Goal: Task Accomplishment & Management: Complete application form

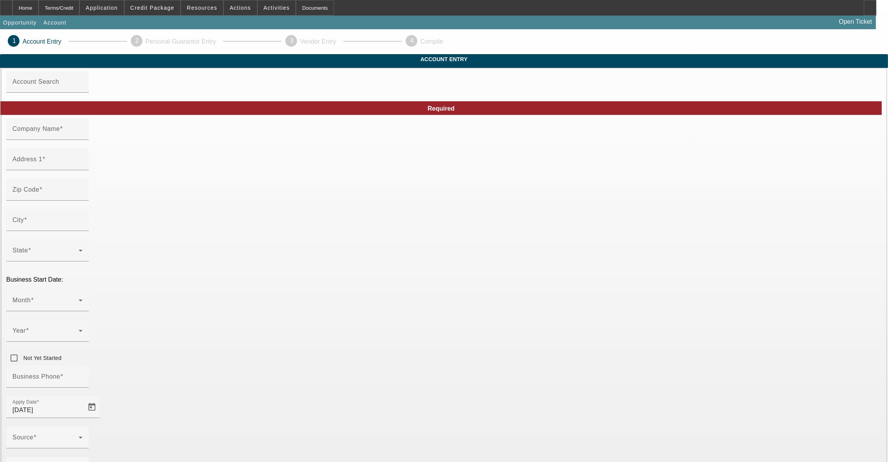
type input "Marshall Capital Group"
type input "3675 FM 3157"
type input "77954"
type input "Cuero"
type input "(361) 208-0460"
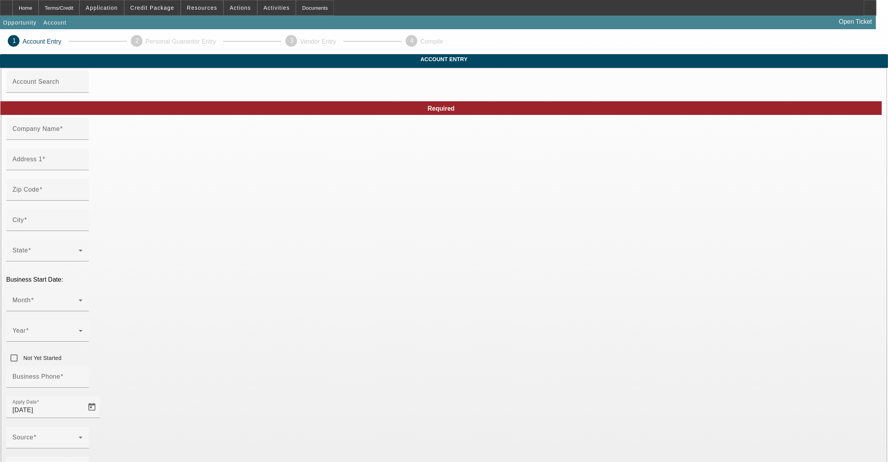
type input "https://marshallcapitalgrp.com/"
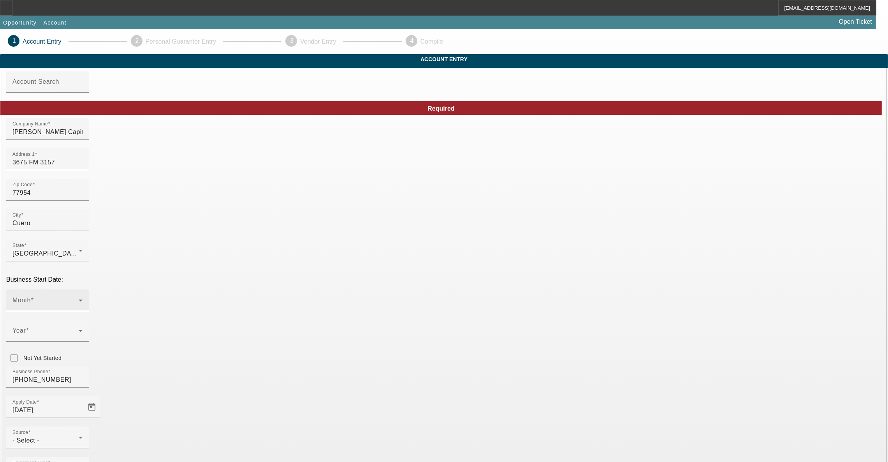
click at [31, 297] on mat-label "Month" at bounding box center [21, 300] width 18 height 7
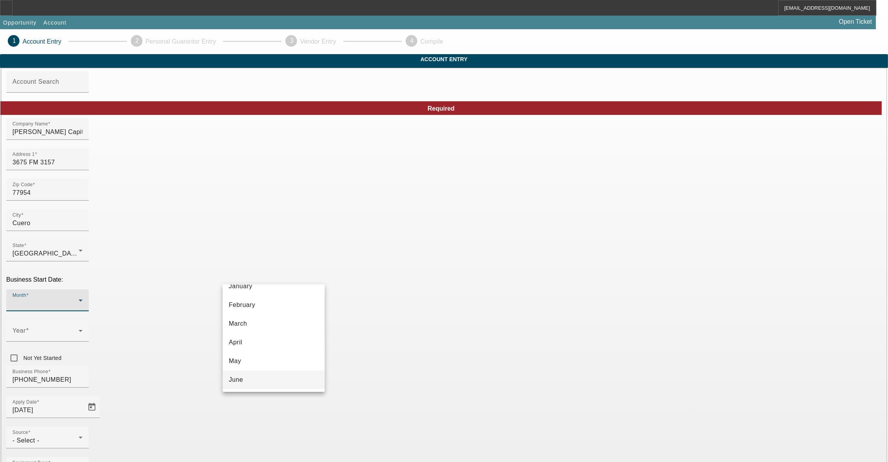
scroll to position [58, 0]
click at [277, 331] on mat-option "May" at bounding box center [274, 332] width 102 height 19
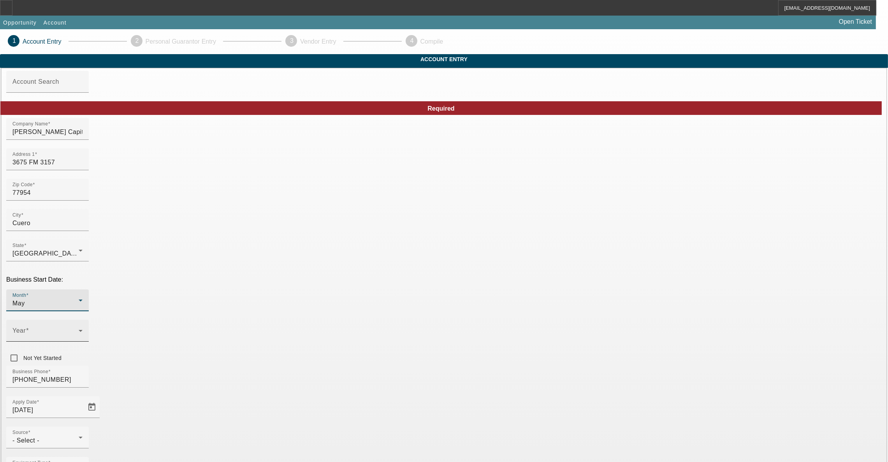
click at [79, 329] on span at bounding box center [45, 333] width 66 height 9
click at [360, 317] on mat-option "2024" at bounding box center [358, 313] width 45 height 19
click at [389, 366] on div "Business Phone (361) 208-0460" at bounding box center [444, 381] width 876 height 30
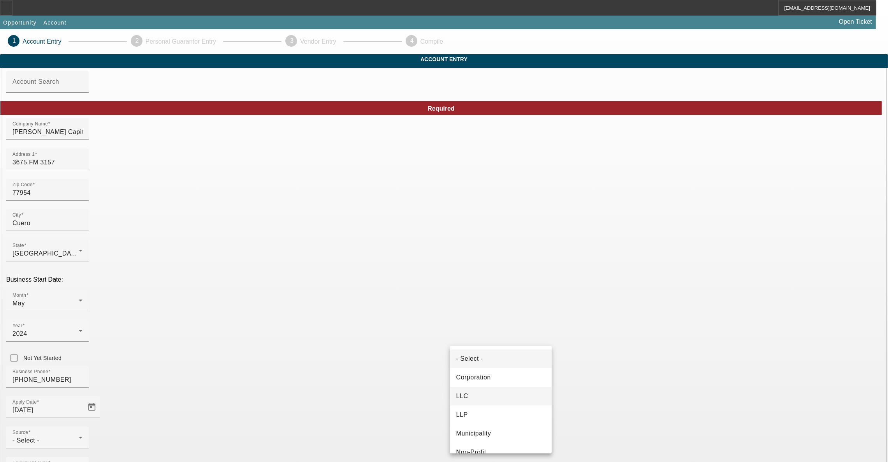
click at [502, 394] on mat-option "LLC" at bounding box center [501, 396] width 102 height 19
type input "992466935"
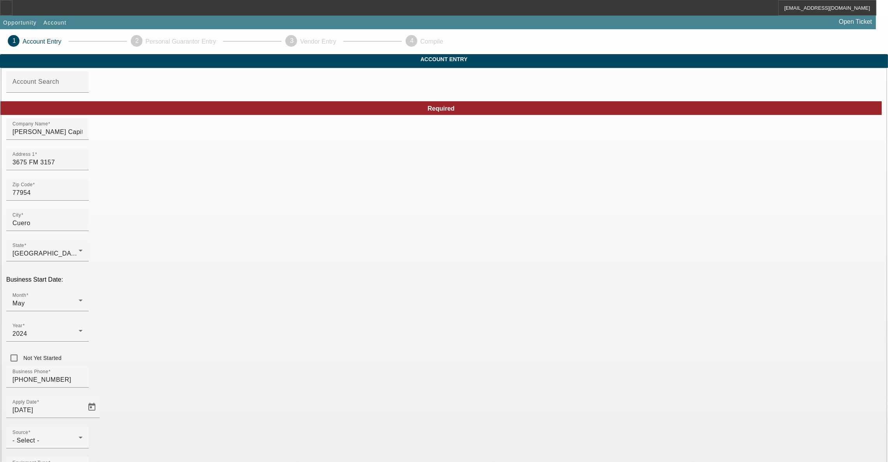
scroll to position [28, 0]
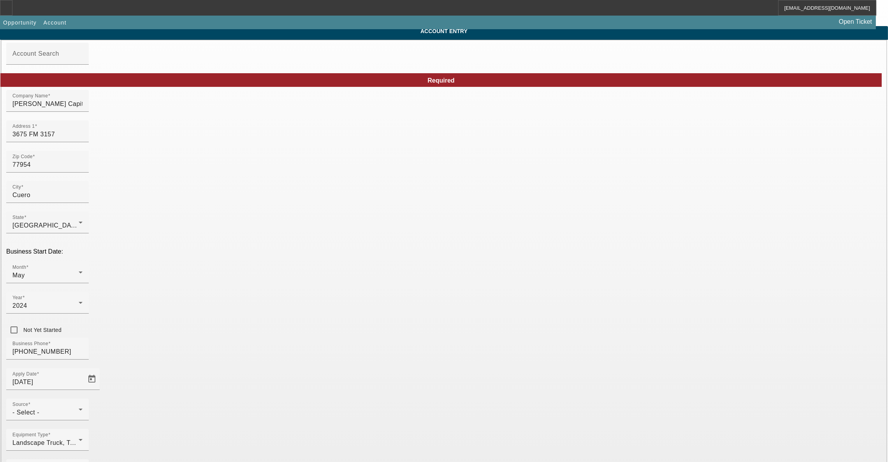
click at [79, 408] on div "- Select -" at bounding box center [45, 412] width 66 height 9
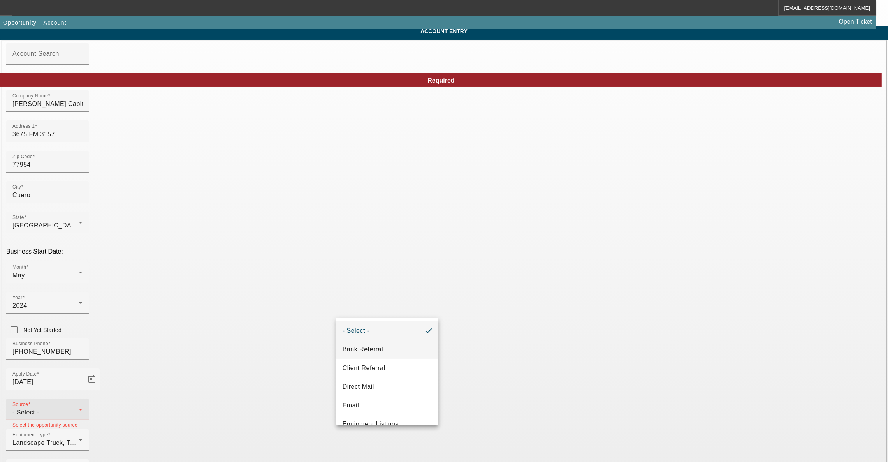
click at [376, 349] on span "Bank Referral" at bounding box center [363, 349] width 41 height 9
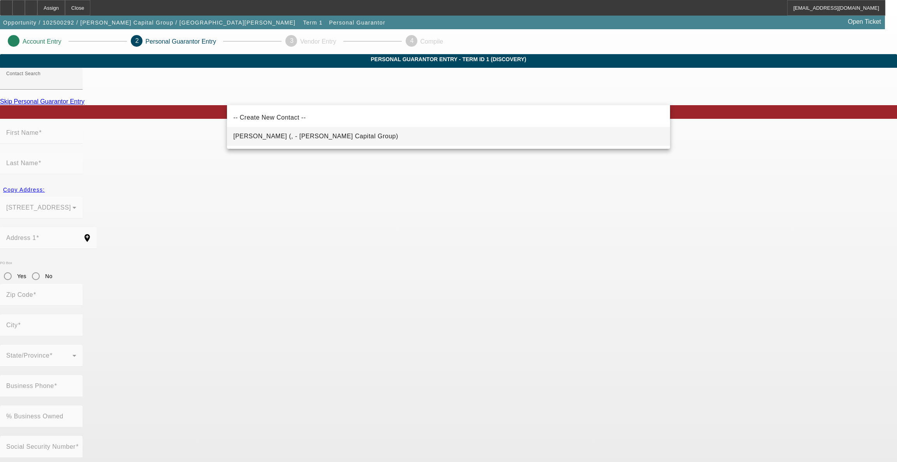
click at [303, 133] on span "Marshall, Bradon (, - Marshall Capital Group)" at bounding box center [315, 136] width 165 height 7
type input "Marshall, Bradon (, - Marshall Capital Group)"
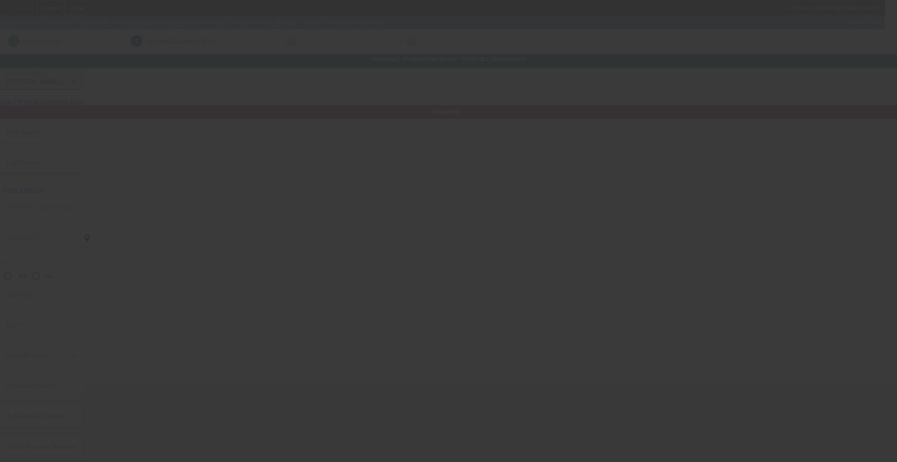
type input "Bradon"
type input "Marshall"
radio input "true"
type input "(361) 208-0460"
type input "bmarshall@marshallcapitalgrp.com"
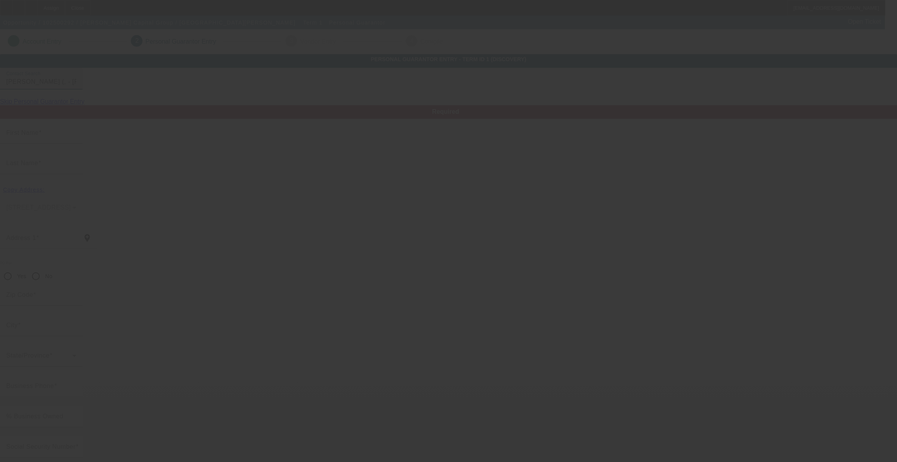
type input "(307) 208-0460"
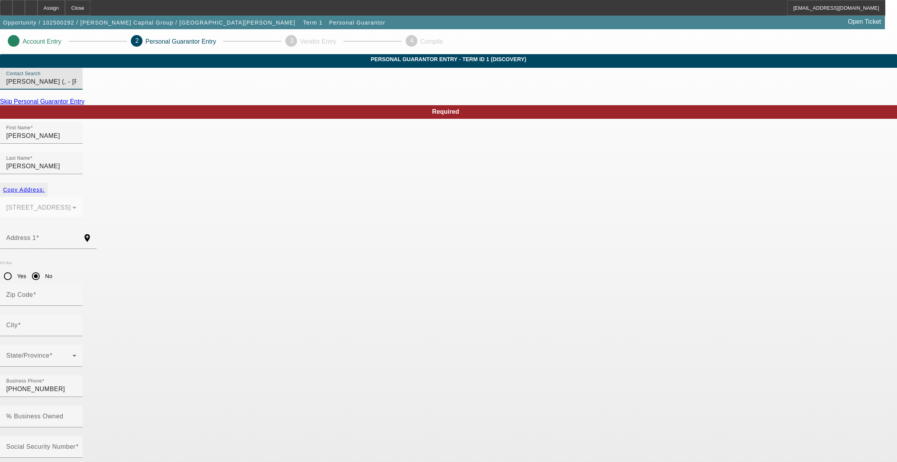
click at [45, 187] on span "Copy Address:" at bounding box center [24, 190] width 42 height 6
type input "3675 FM 3157"
radio input "false"
type input "77954"
type input "Cuero"
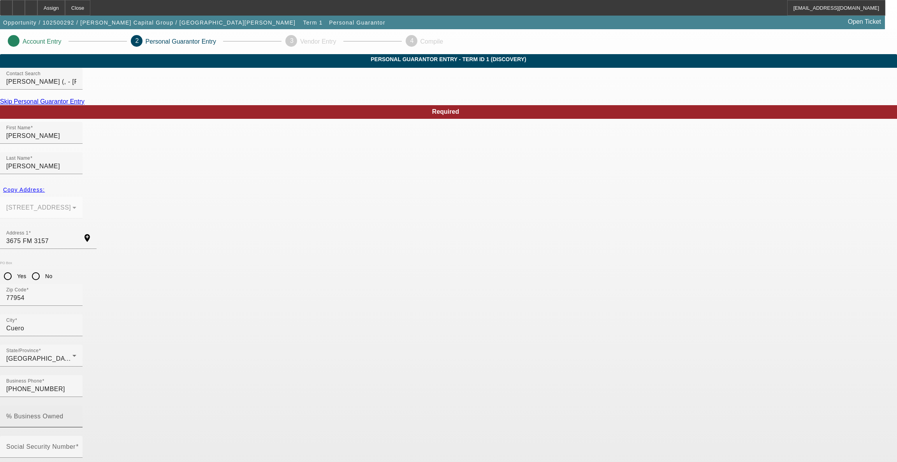
click at [63, 413] on mat-label "% Business Owned" at bounding box center [34, 416] width 57 height 7
click at [76, 415] on input "% Business Owned" at bounding box center [41, 419] width 70 height 9
type input "100"
click at [76, 443] on mat-label "Social Security Number" at bounding box center [40, 446] width 69 height 7
click at [76, 445] on input "Social Security Number" at bounding box center [41, 449] width 70 height 9
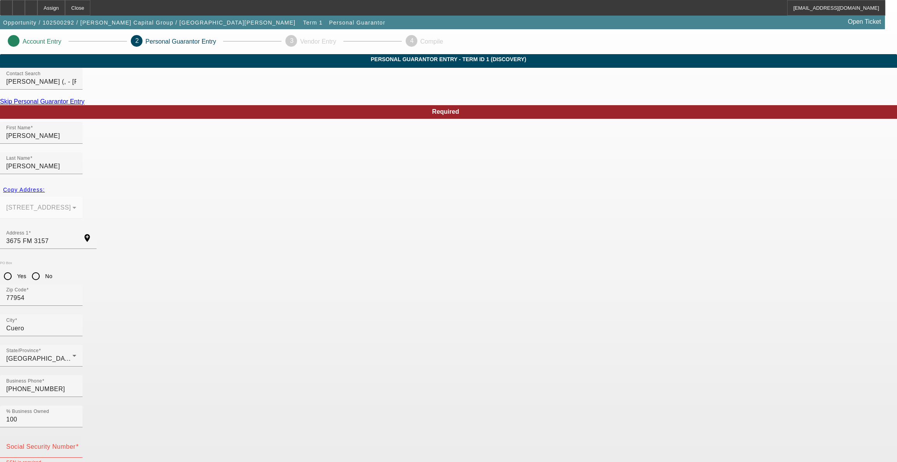
click at [76, 436] on div "Social Security Number" at bounding box center [41, 447] width 70 height 22
type input "000-00-0000"
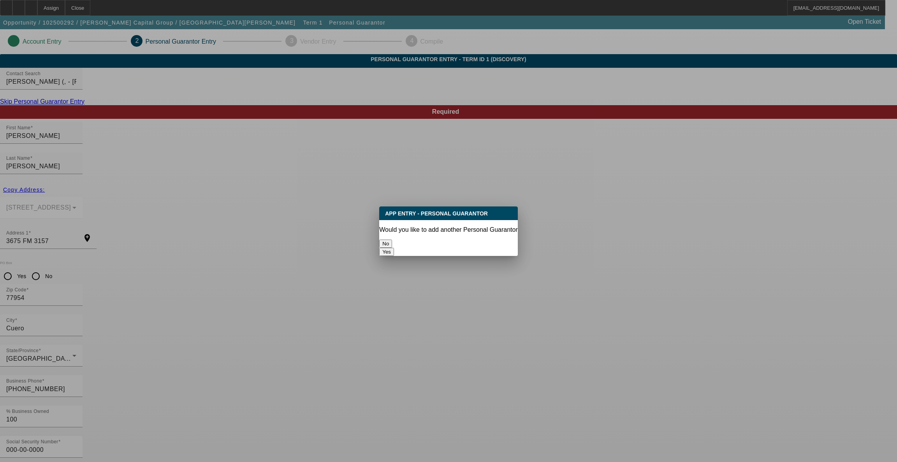
click at [392, 239] on button "No" at bounding box center [385, 243] width 13 height 8
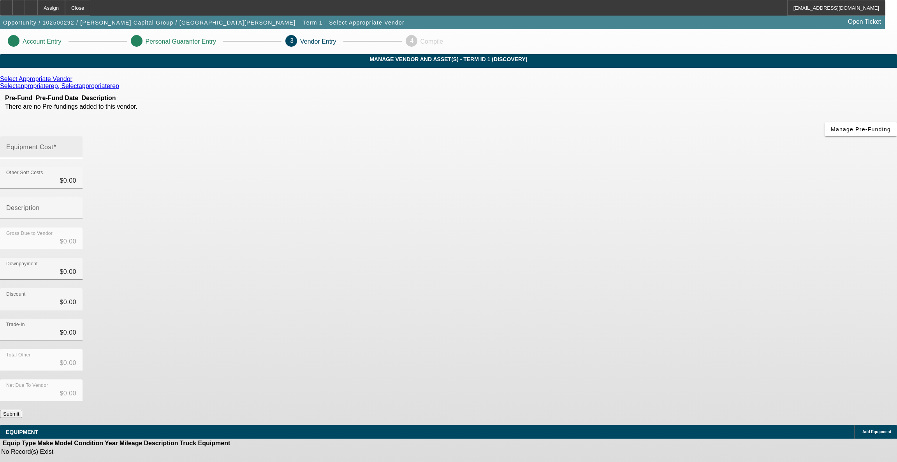
click at [53, 144] on mat-label "Equipment Cost" at bounding box center [29, 147] width 47 height 7
click at [76, 146] on input "Equipment Cost" at bounding box center [41, 150] width 70 height 9
type input "1"
type input "$1.00"
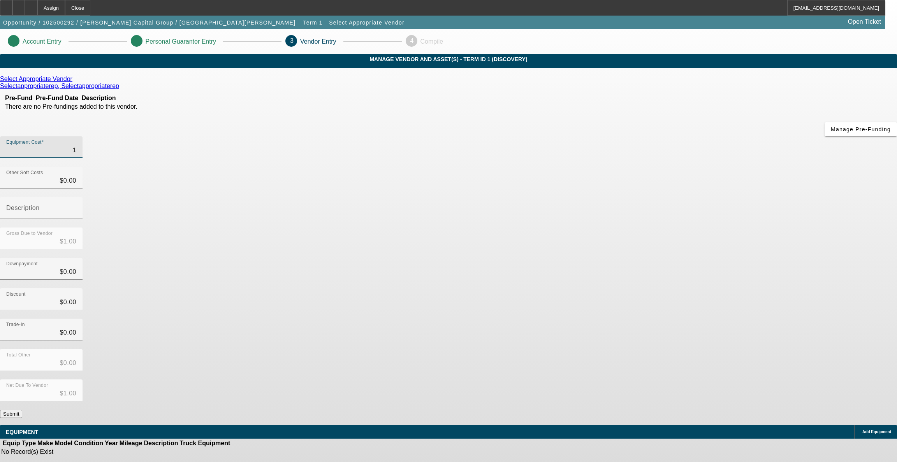
type input "$1.00"
click at [22, 410] on button "Submit" at bounding box center [11, 414] width 22 height 8
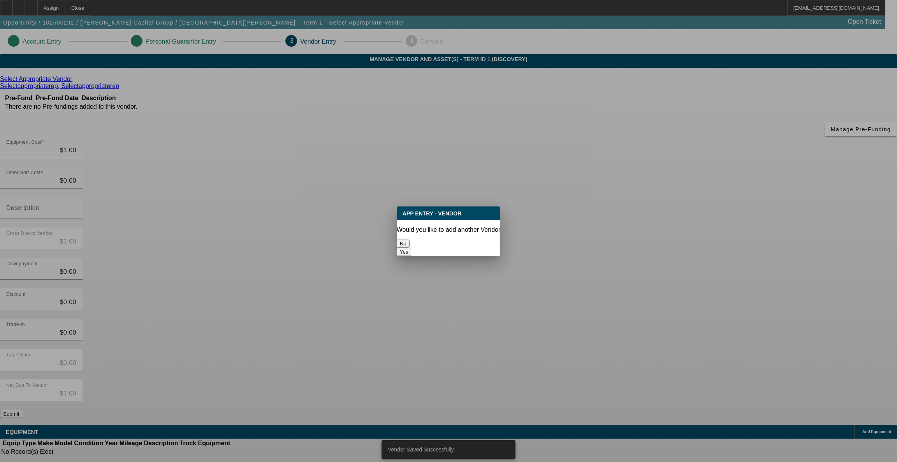
click at [410, 239] on button "No" at bounding box center [403, 243] width 13 height 8
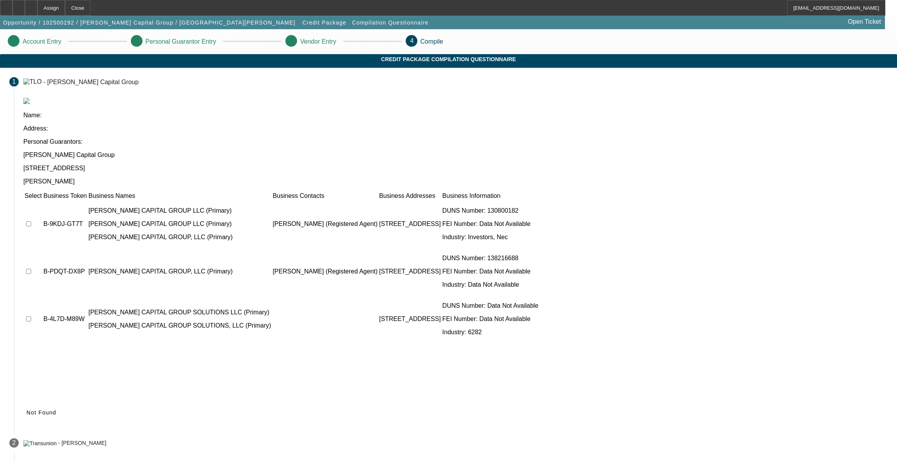
click at [31, 221] on input "checkbox" at bounding box center [28, 223] width 5 height 5
checkbox input "true"
click at [31, 269] on input "checkbox" at bounding box center [28, 271] width 5 height 5
checkbox input "true"
click at [42, 296] on td at bounding box center [33, 319] width 18 height 47
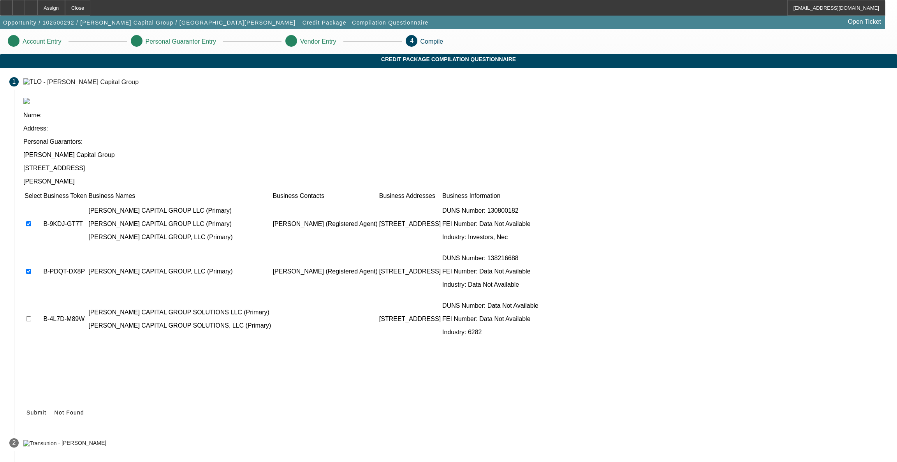
click at [42, 296] on td at bounding box center [33, 319] width 18 height 47
click at [31, 316] on input "checkbox" at bounding box center [28, 318] width 5 height 5
checkbox input "true"
click at [46, 409] on span "Submit" at bounding box center [36, 412] width 20 height 6
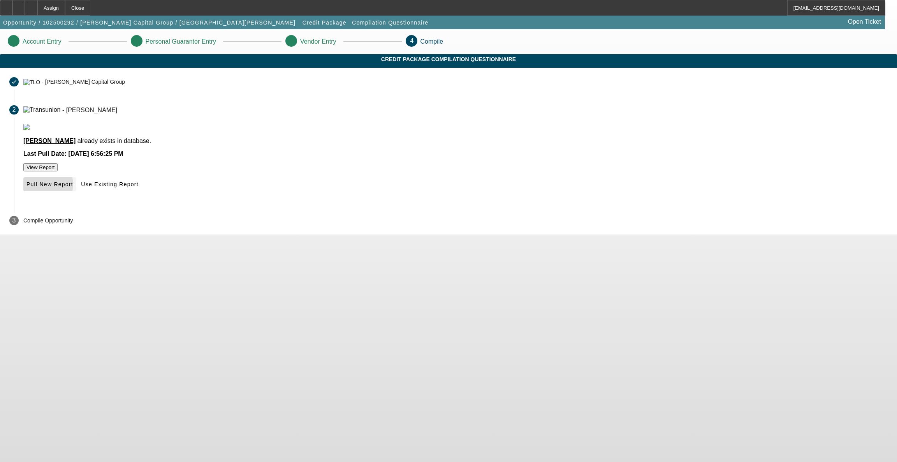
click at [73, 187] on span "Pull New Report" at bounding box center [49, 184] width 47 height 6
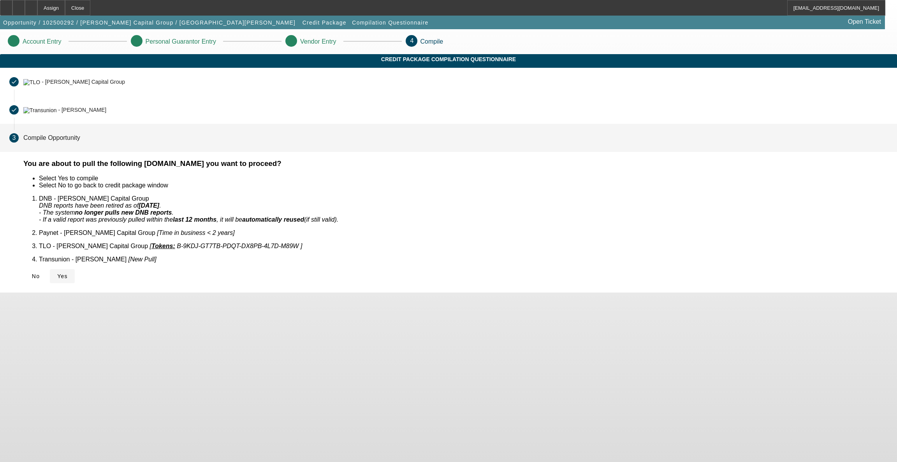
click at [68, 273] on span "Yes" at bounding box center [62, 276] width 11 height 6
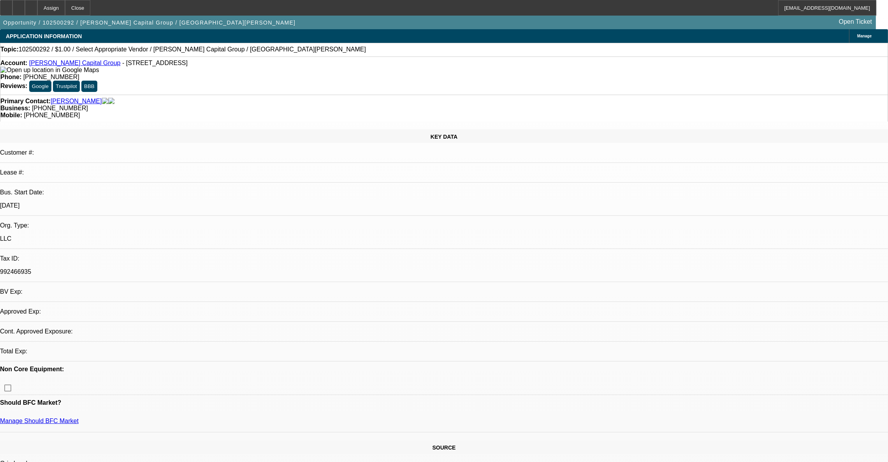
select select "0"
select select "2"
select select "0.1"
select select "4"
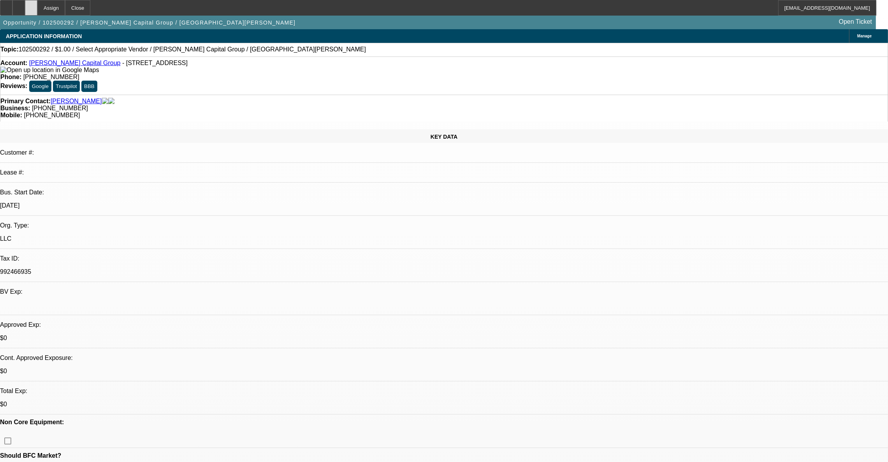
click at [37, 4] on div at bounding box center [31, 8] width 12 height 16
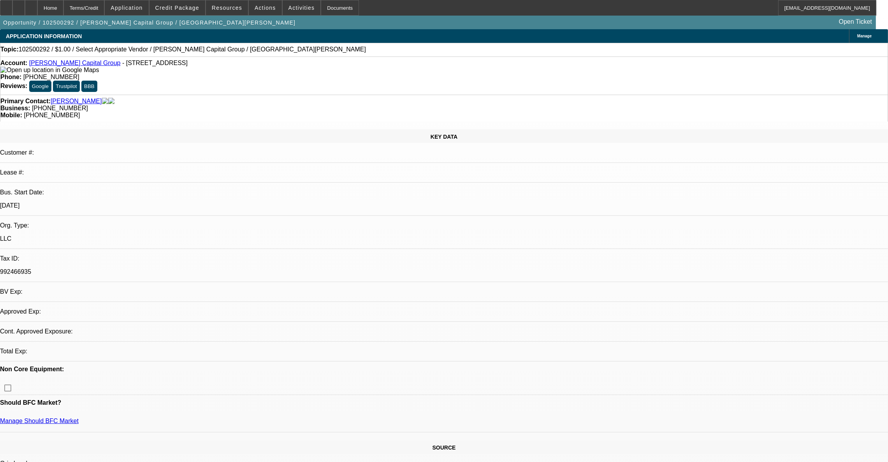
select select "0"
select select "2"
select select "0.1"
select select "4"
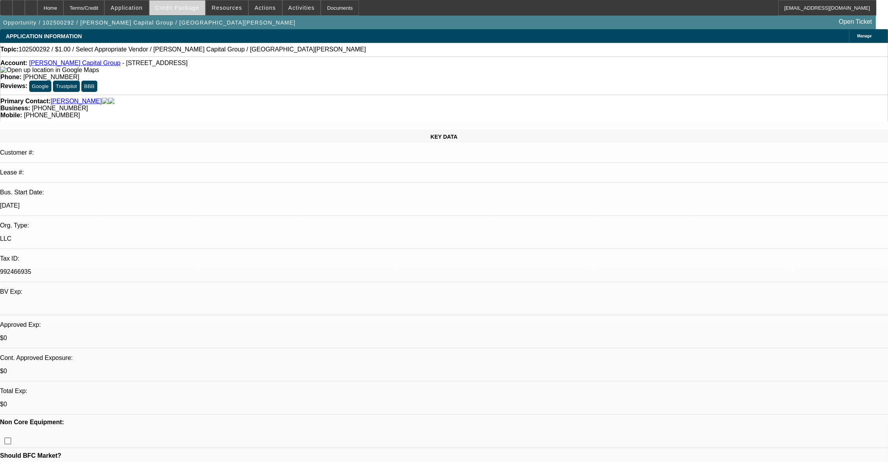
click at [177, 10] on span "Credit Package" at bounding box center [177, 8] width 44 height 6
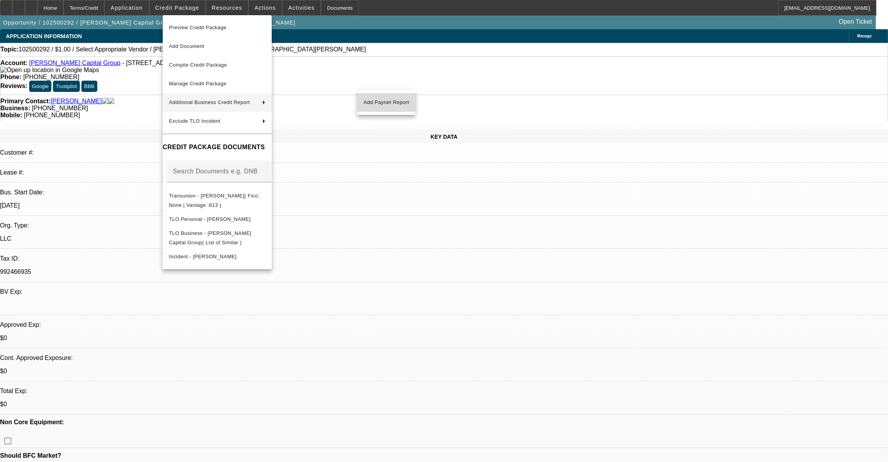
click at [373, 100] on span "Add Paynet Report" at bounding box center [387, 102] width 46 height 9
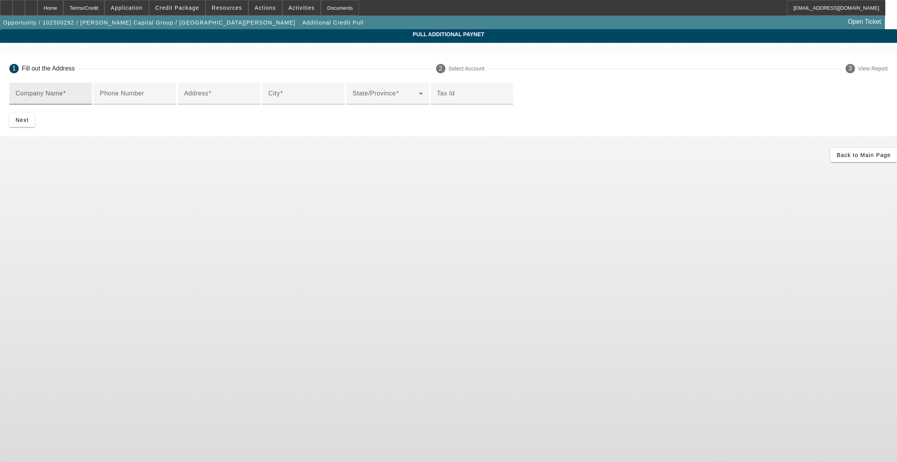
click at [86, 91] on div "Company Name" at bounding box center [51, 94] width 70 height 22
type input "marshall captial group llc"
type input "3675 FM 3157"
type input "Cuero"
click at [35, 129] on span "submit" at bounding box center [22, 120] width 26 height 19
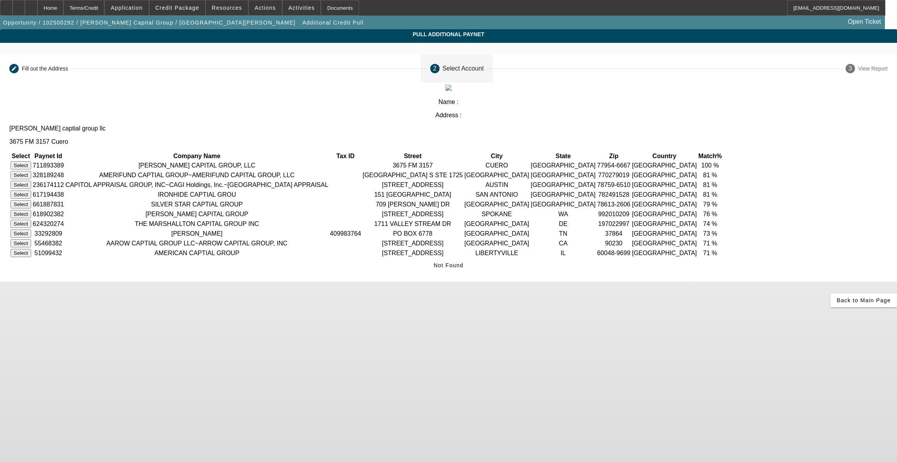
click at [31, 161] on button "Select" at bounding box center [21, 165] width 21 height 8
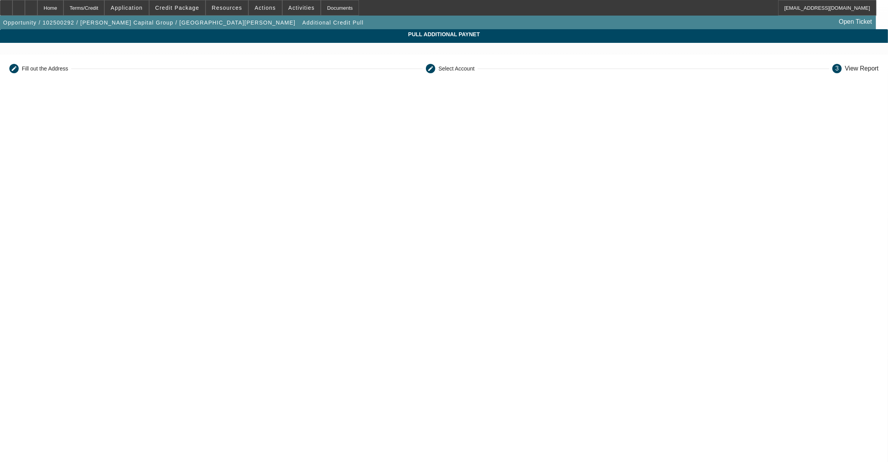
scroll to position [132, 0]
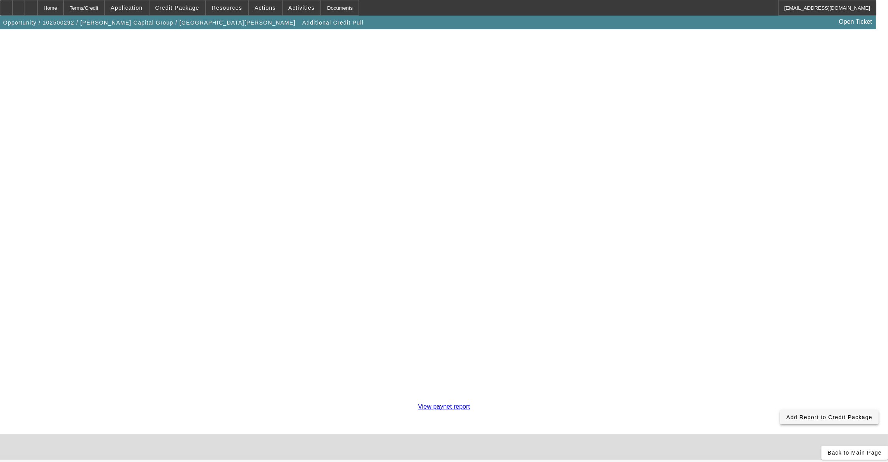
click at [780, 411] on span at bounding box center [829, 417] width 99 height 19
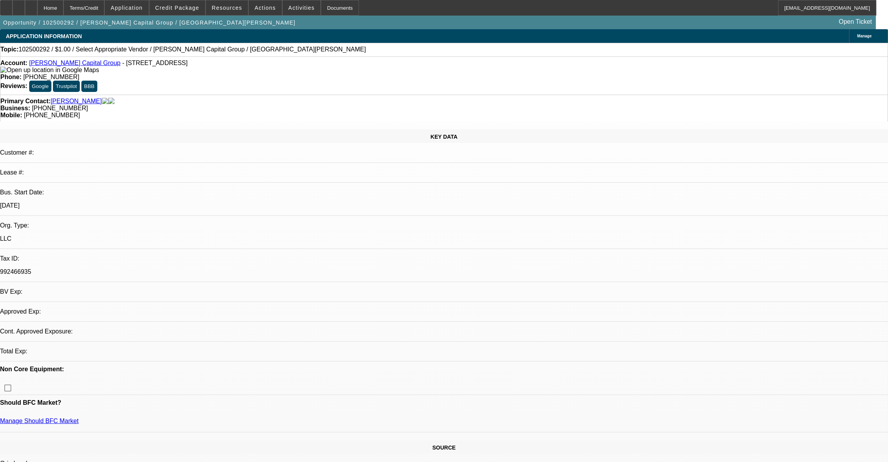
select select "0"
select select "2"
select select "0.1"
select select "4"
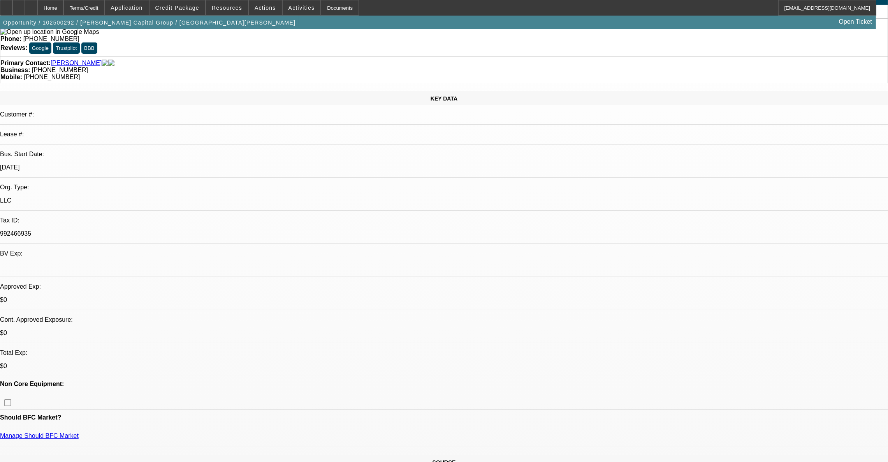
scroll to position [58, 0]
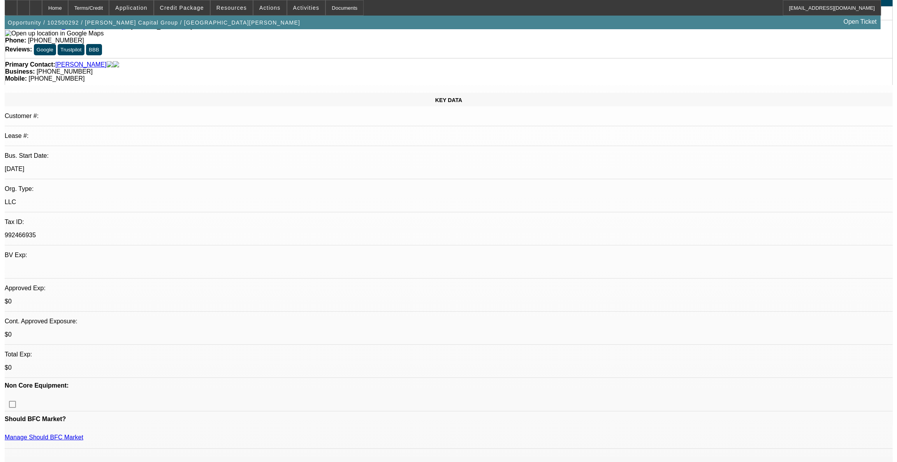
scroll to position [0, 0]
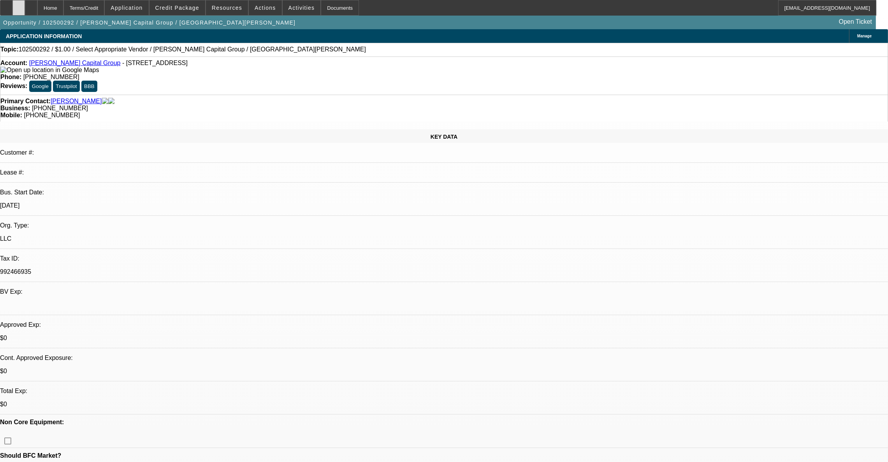
click at [25, 11] on div at bounding box center [18, 8] width 12 height 16
click at [263, 6] on span "Actions" at bounding box center [265, 8] width 21 height 6
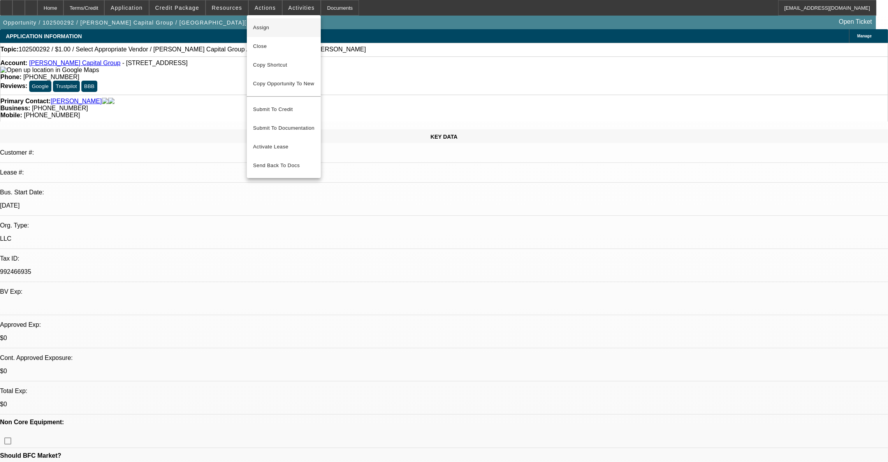
click at [274, 25] on span "Assign" at bounding box center [284, 27] width 62 height 9
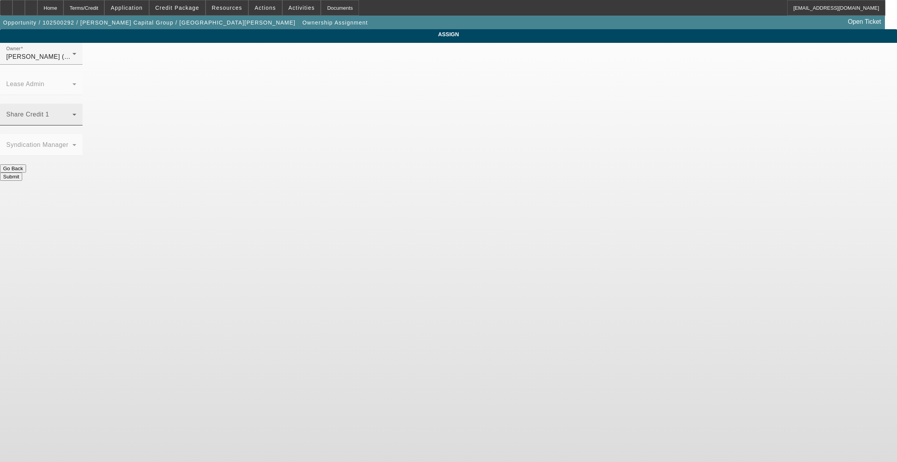
click at [72, 113] on span at bounding box center [39, 117] width 66 height 9
click at [370, 184] on span "Richards, Stephanie (Lvl 3)" at bounding box center [384, 179] width 74 height 9
click at [81, 60] on span "Richards, Stephanie (Lvl 3)" at bounding box center [43, 56] width 74 height 7
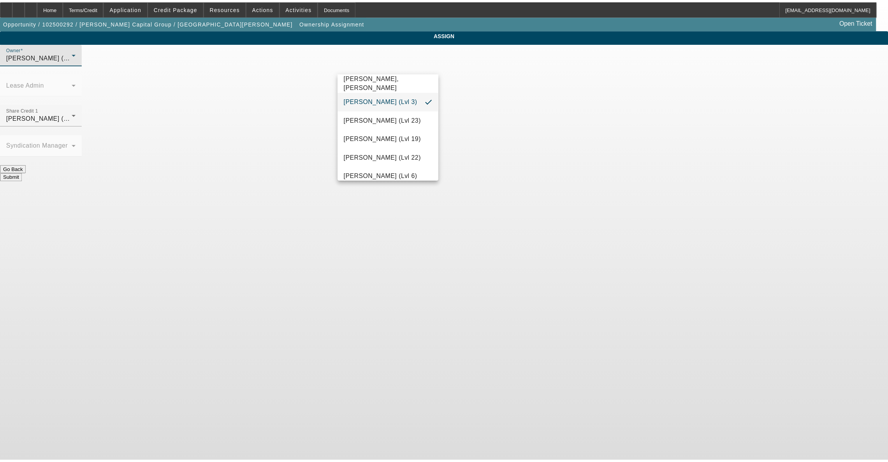
scroll to position [863, 0]
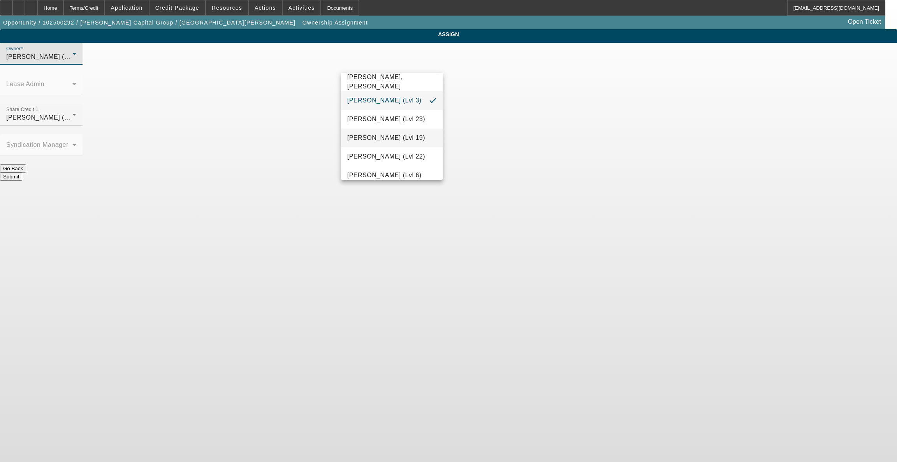
click at [369, 143] on span "Rustebakke, Aaron (Lvl 19)" at bounding box center [386, 137] width 78 height 9
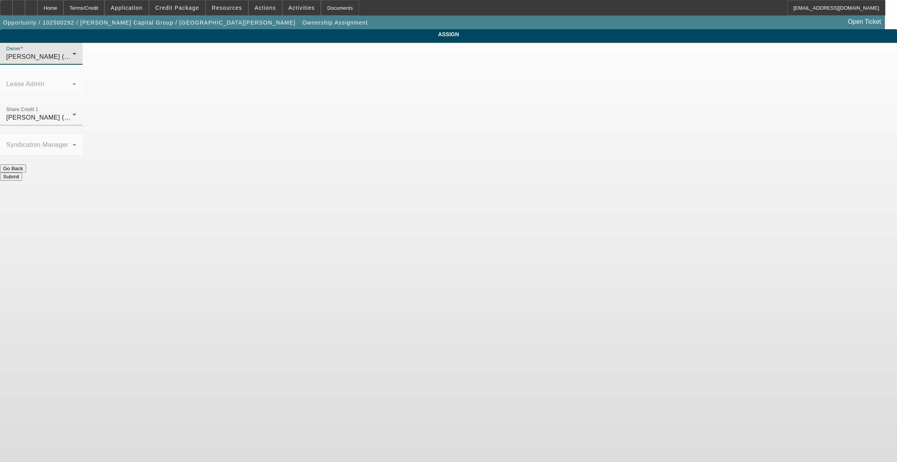
click at [22, 173] on button "Submit" at bounding box center [11, 177] width 22 height 8
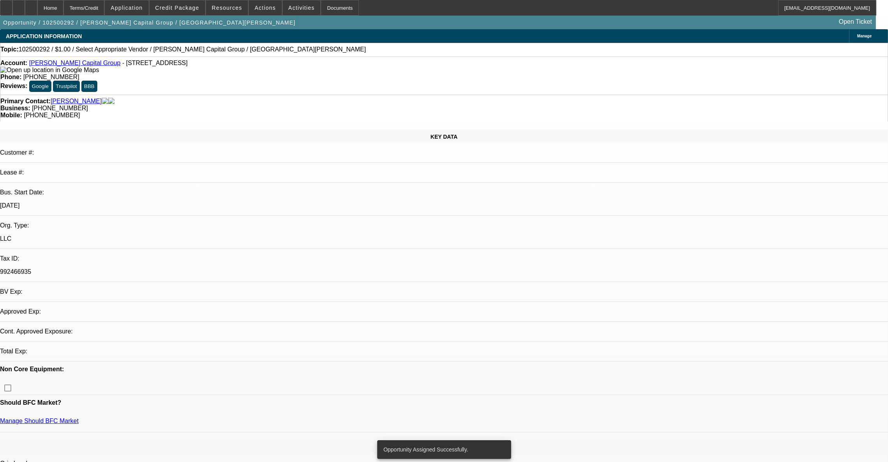
select select "0"
select select "2"
select select "0.1"
select select "4"
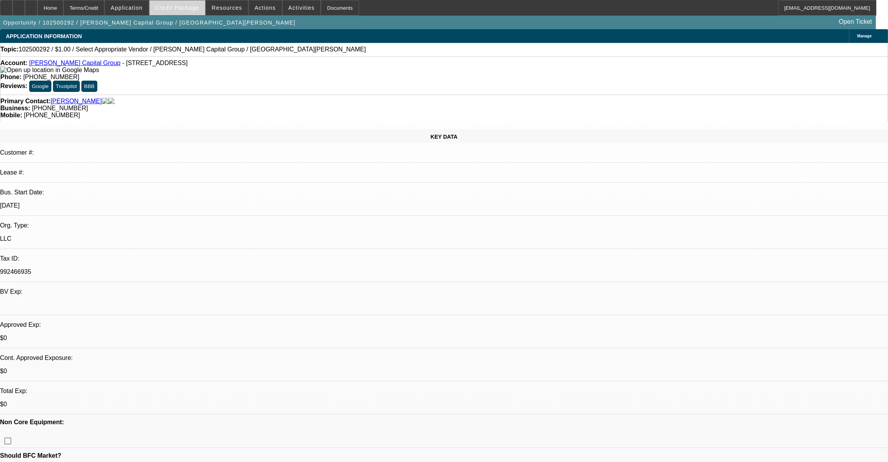
click at [181, 14] on span at bounding box center [178, 7] width 56 height 19
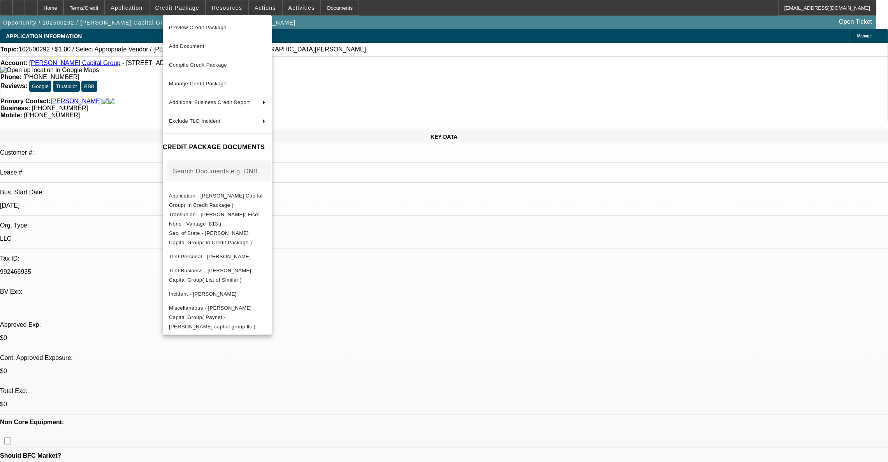
click at [181, 13] on div at bounding box center [444, 231] width 888 height 462
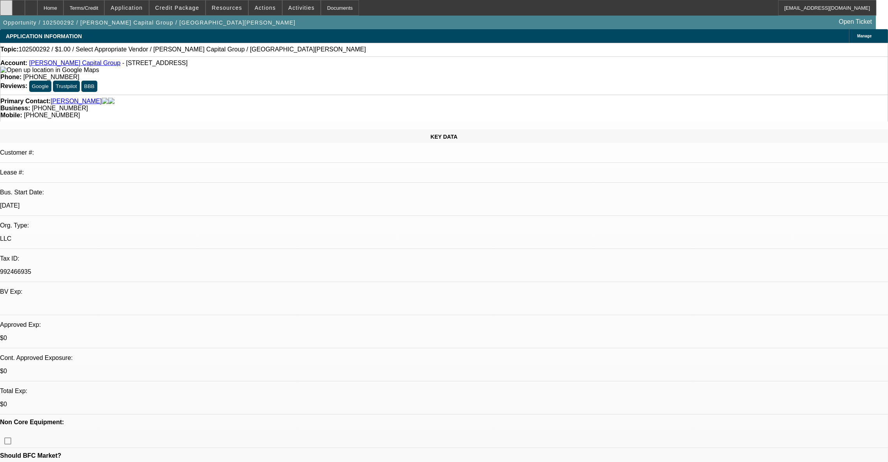
click at [12, 12] on div at bounding box center [6, 8] width 12 height 16
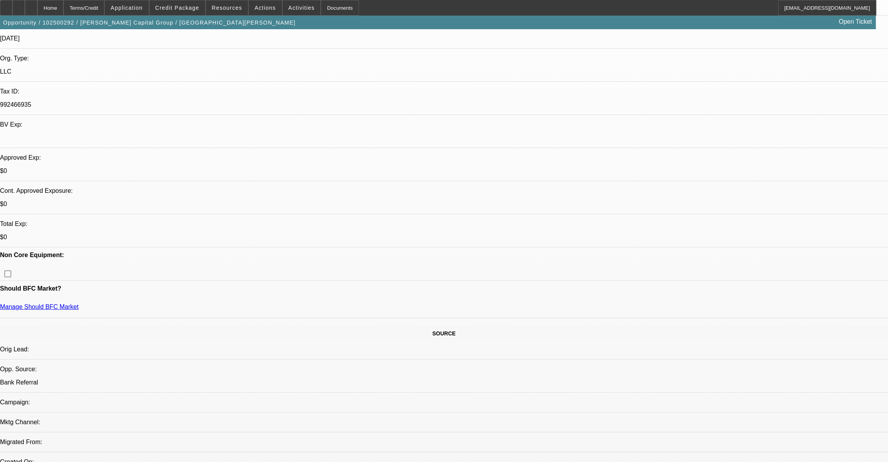
scroll to position [234, 0]
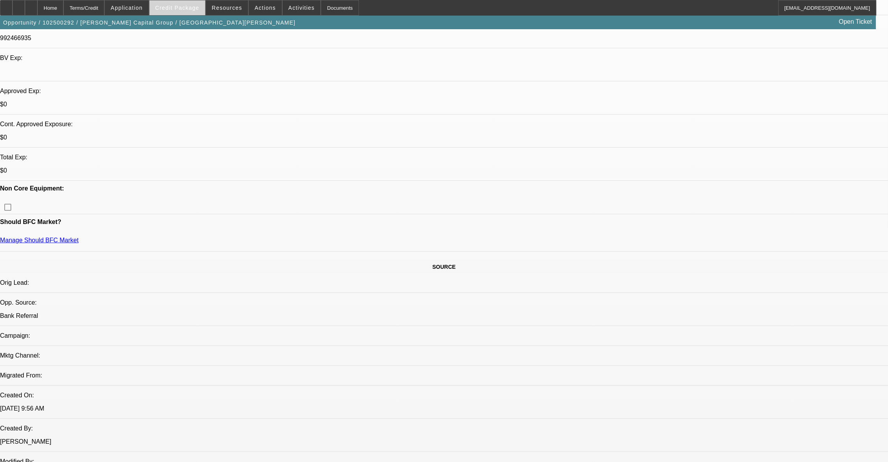
click at [174, 9] on span "Credit Package" at bounding box center [177, 8] width 44 height 6
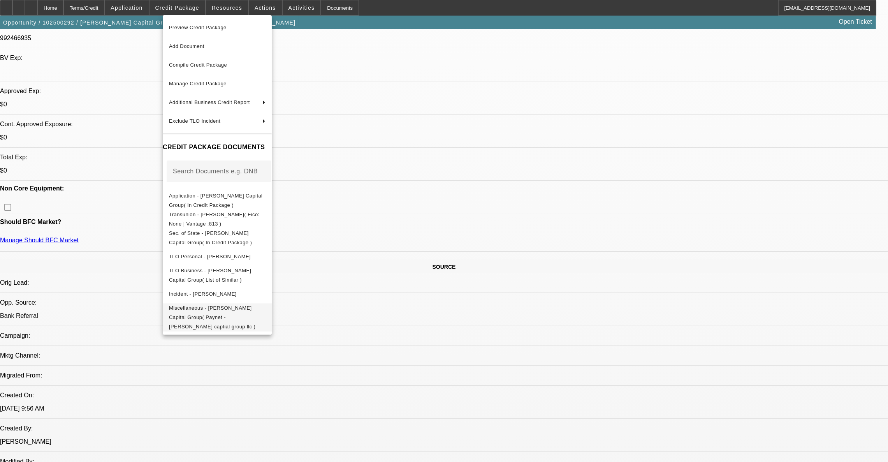
click at [245, 305] on span "Miscellaneous - Marshall Capital Group( Paynet - marshall captial group llc )" at bounding box center [217, 317] width 97 height 28
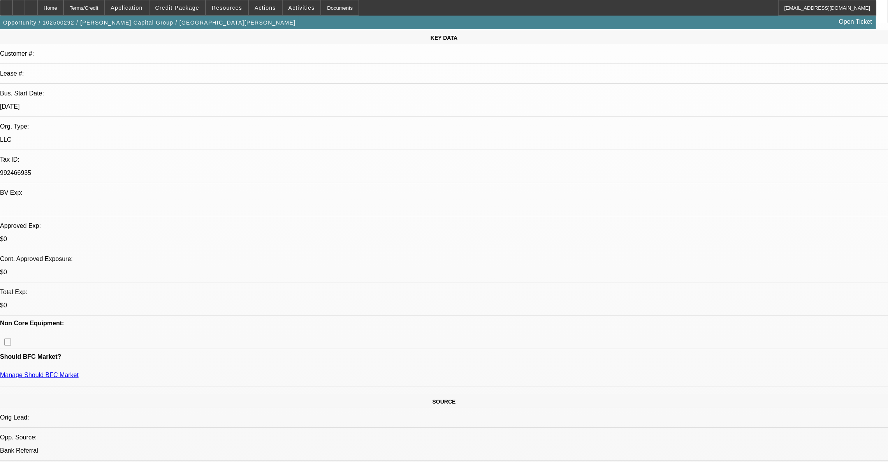
scroll to position [0, 0]
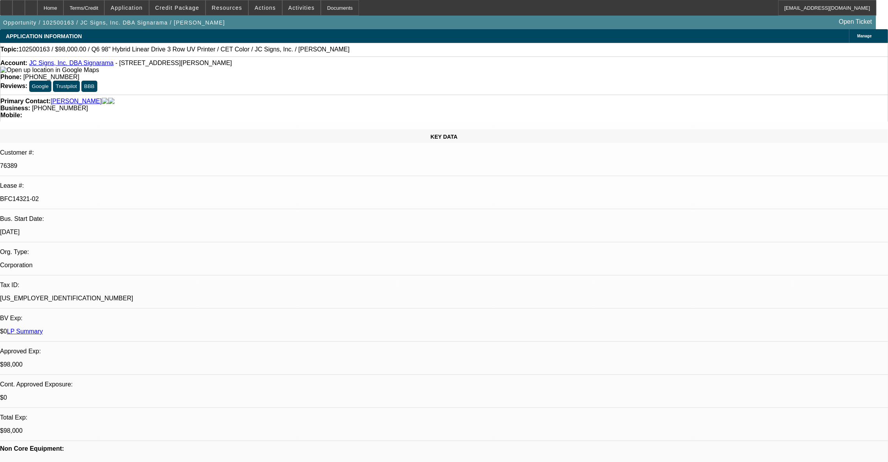
select select "0"
select select "2"
select select "0"
select select "6"
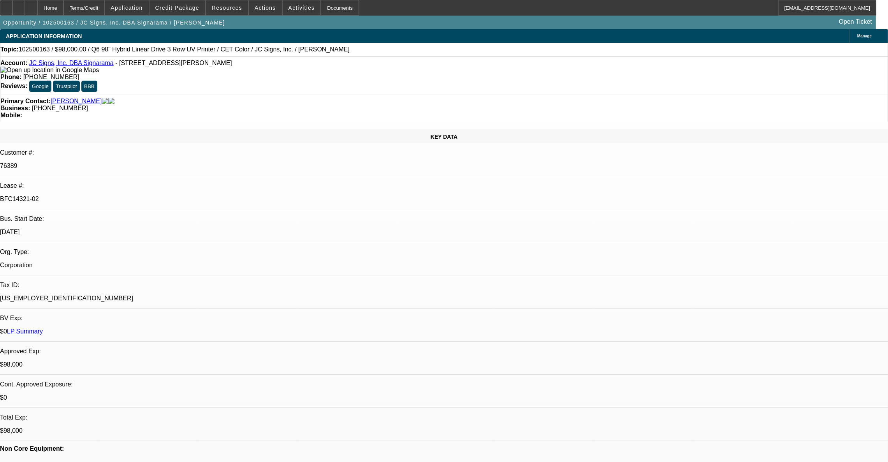
select select "0"
select select "2"
select select "0"
select select "6"
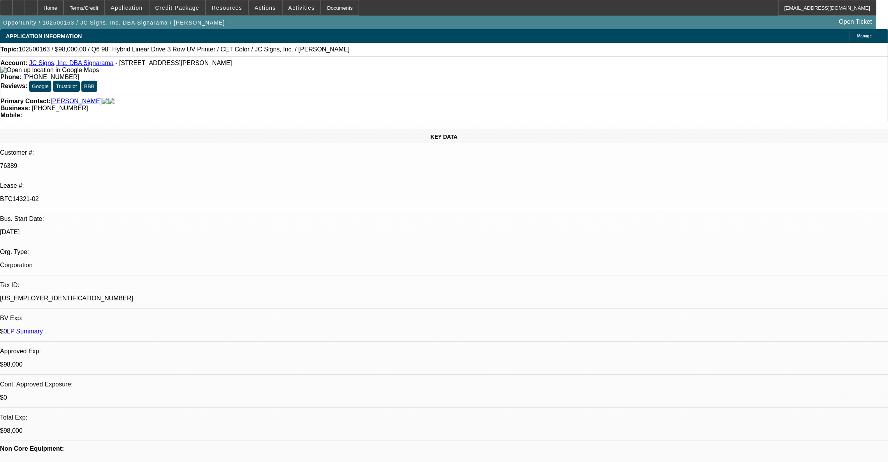
select select "0"
select select "2"
select select "0"
select select "6"
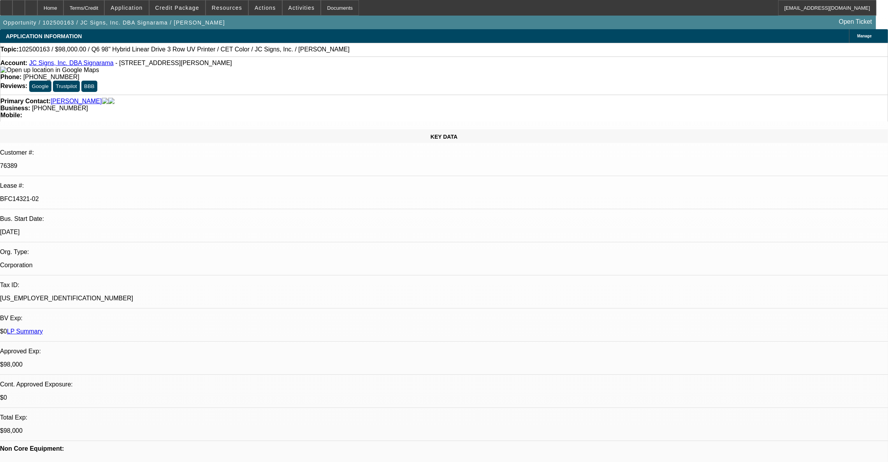
select select "0"
select select "2"
select select "0"
select select "6"
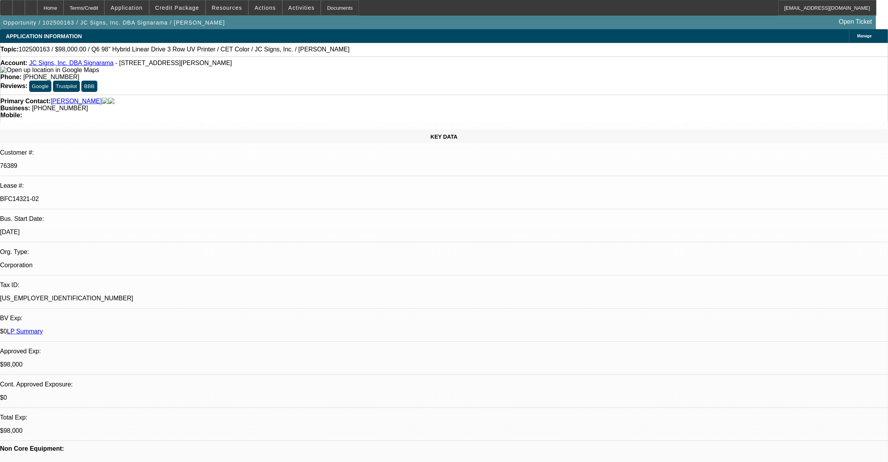
click at [57, 64] on link "JC Signs, Inc. DBA Signarama" at bounding box center [71, 63] width 85 height 7
